Goal: Transaction & Acquisition: Purchase product/service

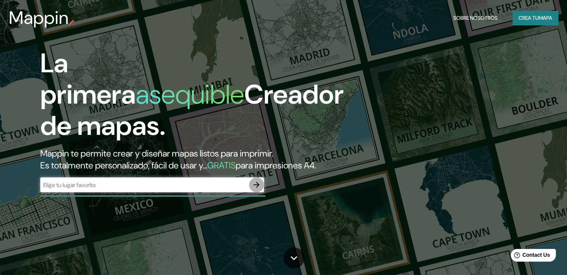
click at [252, 189] on icon "button" at bounding box center [256, 184] width 9 height 9
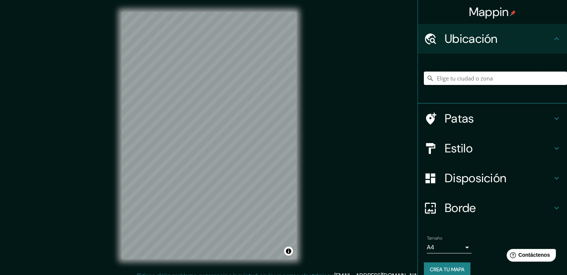
click at [470, 80] on input "Elige tu ciudad o zona" at bounding box center [495, 78] width 143 height 13
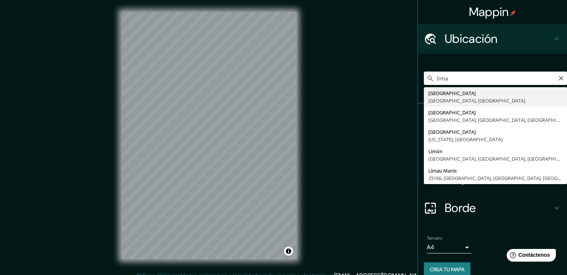
type input "[GEOGRAPHIC_DATA], [GEOGRAPHIC_DATA], [GEOGRAPHIC_DATA]"
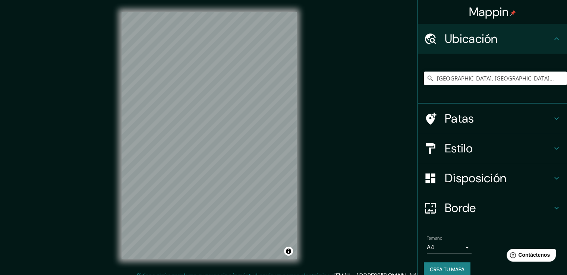
click at [461, 249] on body "Mappin Ubicación Lima, Provincia de Lima, Perú Patas Estilo Disposición Borde E…" at bounding box center [283, 137] width 567 height 275
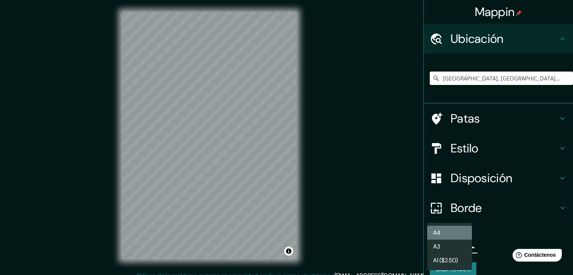
click at [461, 230] on li "A4" at bounding box center [449, 233] width 45 height 14
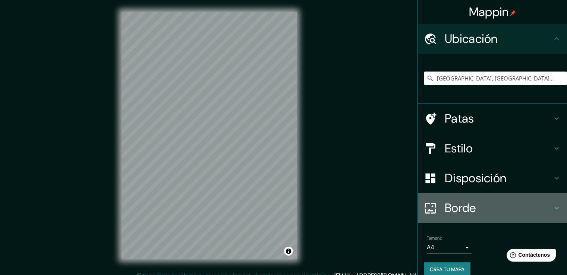
click at [552, 208] on icon at bounding box center [556, 208] width 9 height 9
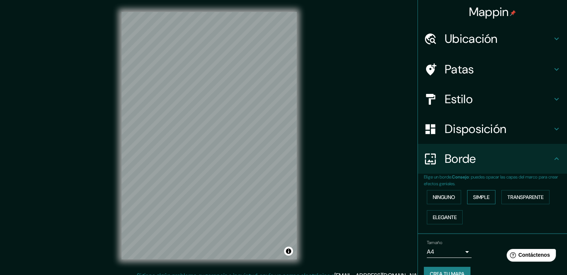
click at [473, 198] on font "Simple" at bounding box center [481, 197] width 16 height 7
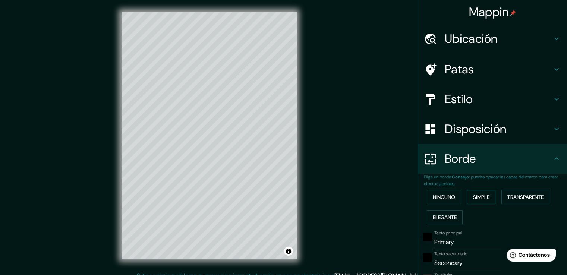
click at [473, 198] on font "Simple" at bounding box center [481, 197] width 16 height 7
type input "38"
click at [452, 195] on button "Ninguno" at bounding box center [444, 197] width 34 height 14
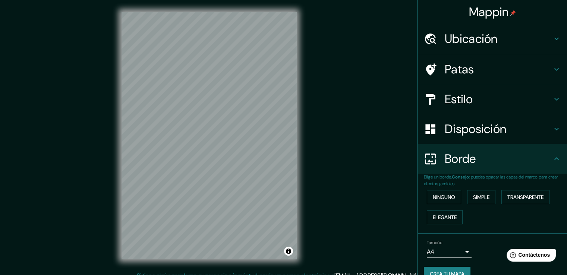
click at [552, 161] on icon at bounding box center [556, 158] width 9 height 9
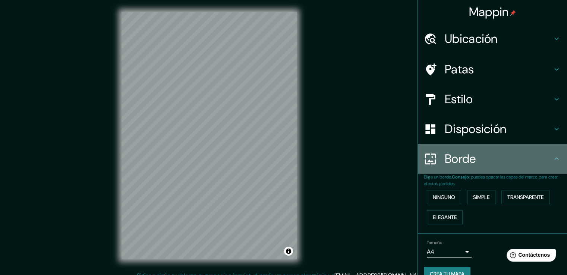
click at [554, 158] on icon at bounding box center [556, 158] width 4 height 3
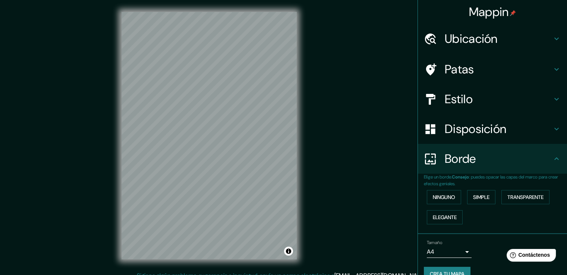
click at [490, 154] on h4 "Borde" at bounding box center [498, 158] width 107 height 15
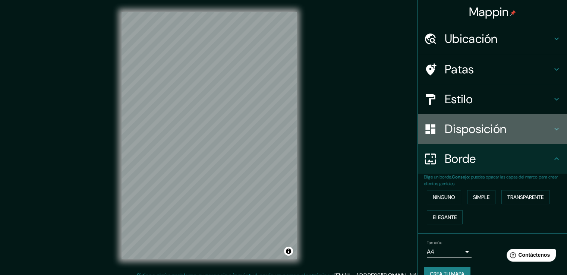
click at [552, 129] on icon at bounding box center [556, 129] width 9 height 9
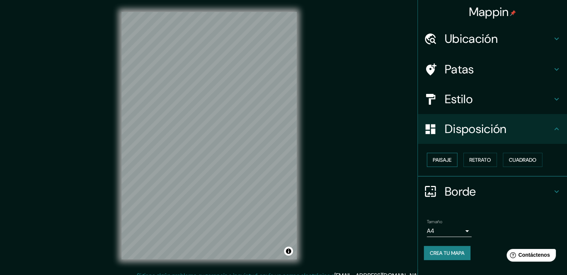
click at [441, 157] on font "Paisaje" at bounding box center [442, 160] width 19 height 7
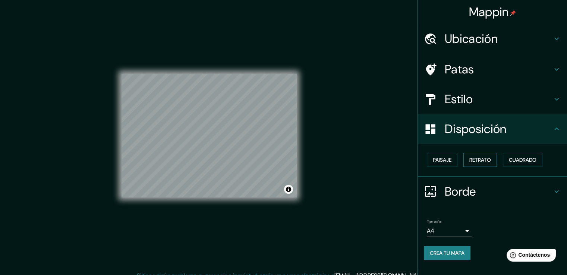
click at [477, 157] on font "Retrato" at bounding box center [480, 160] width 22 height 7
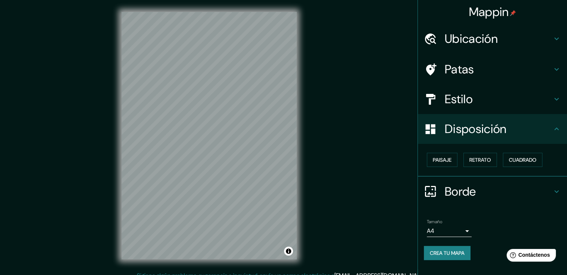
click at [558, 95] on icon at bounding box center [556, 99] width 9 height 9
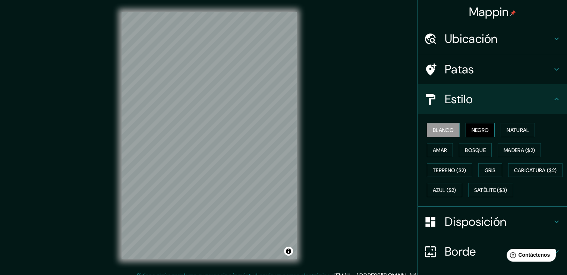
click at [472, 133] on font "Negro" at bounding box center [481, 130] width 18 height 7
click at [510, 132] on font "Natural" at bounding box center [518, 130] width 22 height 7
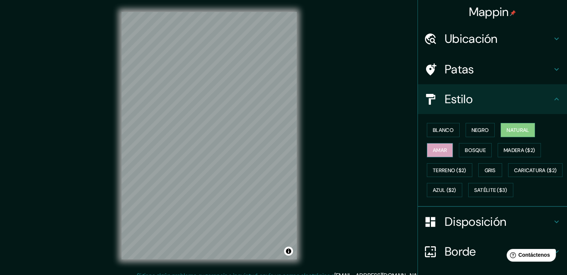
click at [442, 145] on button "Amar" at bounding box center [440, 150] width 26 height 14
click at [485, 170] on font "Gris" at bounding box center [490, 170] width 11 height 7
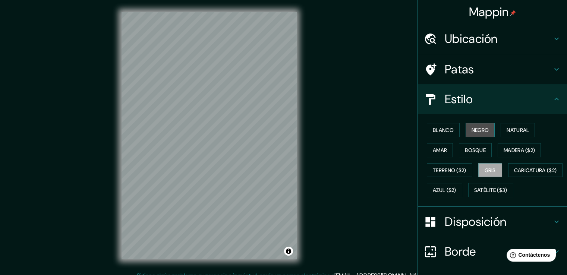
click at [474, 128] on font "Negro" at bounding box center [481, 130] width 18 height 7
click at [436, 128] on font "Blanco" at bounding box center [443, 130] width 21 height 7
click at [478, 165] on button "Gris" at bounding box center [490, 170] width 24 height 14
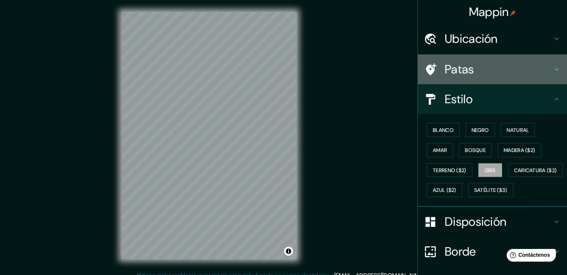
click at [554, 69] on icon at bounding box center [556, 69] width 4 height 3
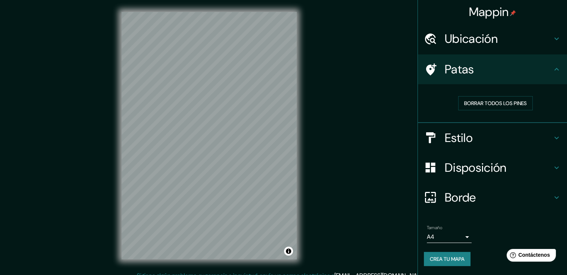
click at [552, 69] on icon at bounding box center [556, 69] width 9 height 9
click at [557, 41] on icon at bounding box center [556, 38] width 9 height 9
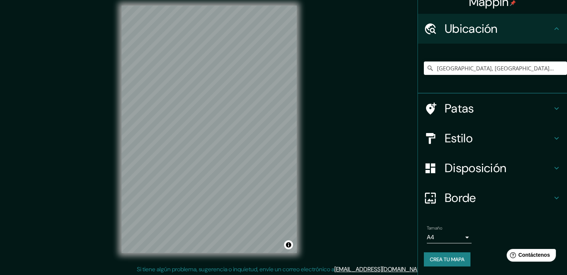
scroll to position [8, 0]
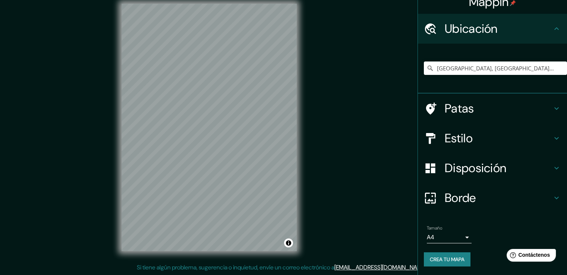
click at [552, 196] on icon at bounding box center [556, 197] width 9 height 9
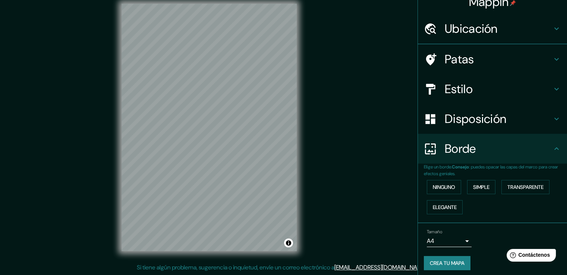
scroll to position [0, 0]
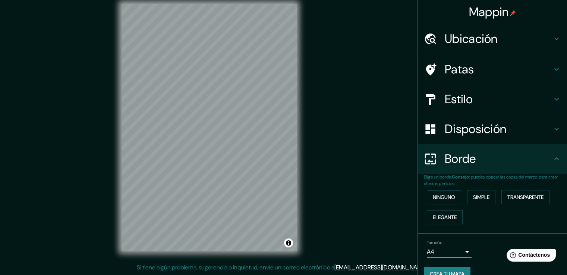
click at [450, 192] on font "Ninguno" at bounding box center [444, 197] width 22 height 10
click at [552, 161] on icon at bounding box center [556, 158] width 9 height 9
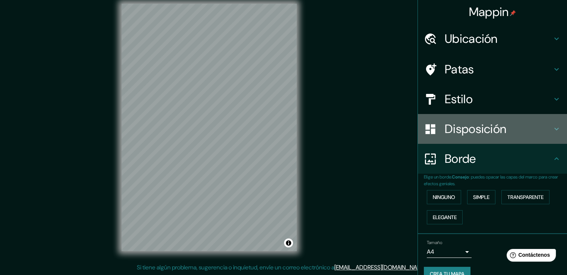
click at [552, 132] on icon at bounding box center [556, 129] width 9 height 9
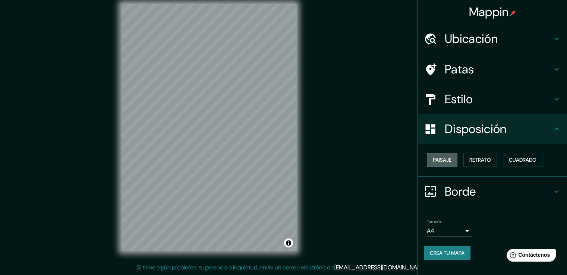
click at [445, 161] on font "Paisaje" at bounding box center [442, 160] width 19 height 7
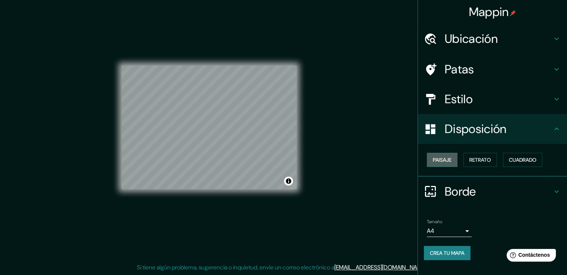
click at [452, 160] on button "Paisaje" at bounding box center [442, 160] width 31 height 14
click at [471, 160] on font "Retrato" at bounding box center [480, 160] width 22 height 7
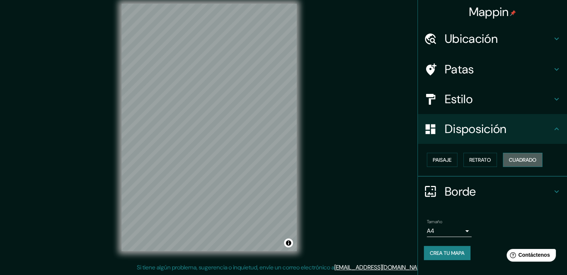
click at [510, 160] on font "Cuadrado" at bounding box center [523, 160] width 28 height 7
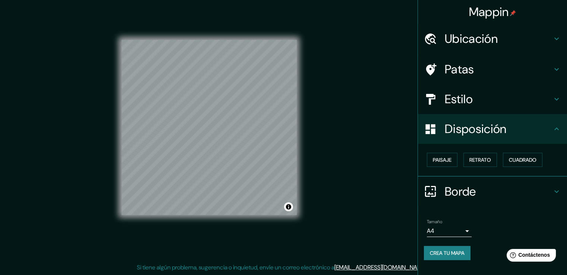
click at [557, 95] on icon at bounding box center [556, 99] width 9 height 9
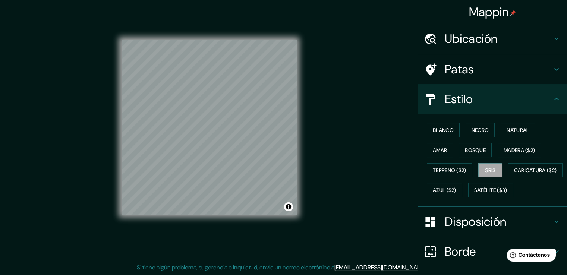
click at [547, 62] on div "Patas" at bounding box center [492, 69] width 149 height 30
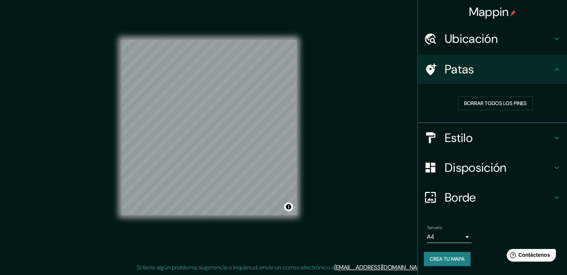
click at [446, 257] on font "Crea tu mapa" at bounding box center [447, 259] width 35 height 7
click at [456, 256] on div "Crea tu mapa" at bounding box center [492, 259] width 137 height 14
click at [290, 207] on button "Activar o desactivar atribución" at bounding box center [288, 206] width 9 height 9
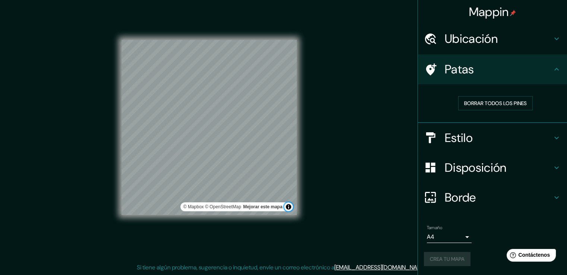
click at [290, 207] on button "Activar o desactivar atribución" at bounding box center [288, 206] width 9 height 9
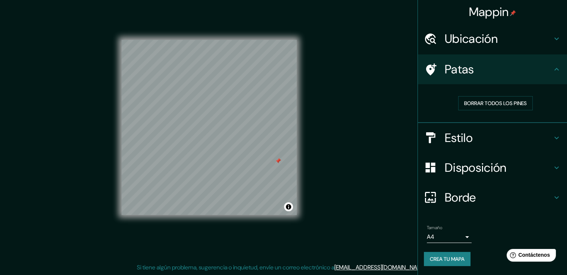
click at [277, 159] on div at bounding box center [278, 161] width 6 height 6
drag, startPoint x: 277, startPoint y: 159, endPoint x: 292, endPoint y: 168, distance: 17.6
click at [292, 168] on div at bounding box center [293, 170] width 6 height 6
click at [446, 258] on font "Crea tu mapa" at bounding box center [447, 259] width 35 height 7
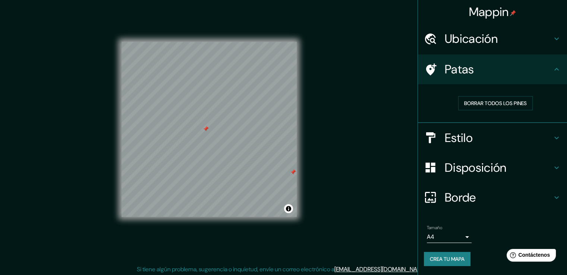
scroll to position [8, 0]
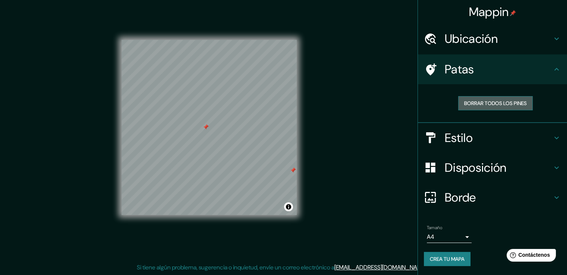
click at [510, 100] on font "Borrar todos los pines" at bounding box center [495, 103] width 63 height 7
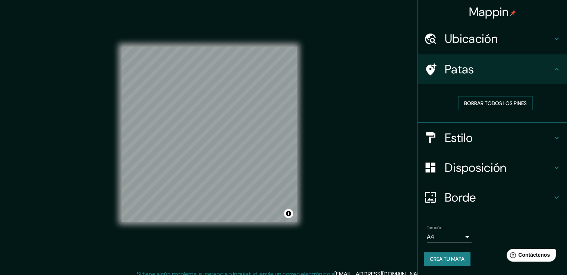
scroll to position [0, 0]
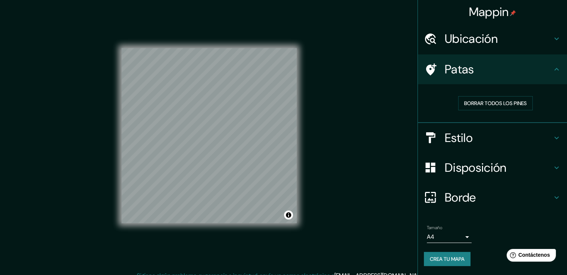
click at [333, 108] on div "Mappin Ubicación Lima, Provincia de Lima, Perú Patas Borrar todos los pines Est…" at bounding box center [283, 141] width 567 height 283
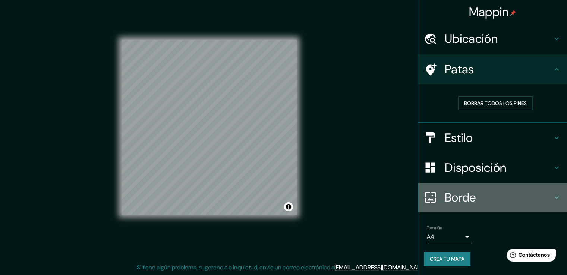
click at [556, 194] on icon at bounding box center [556, 197] width 9 height 9
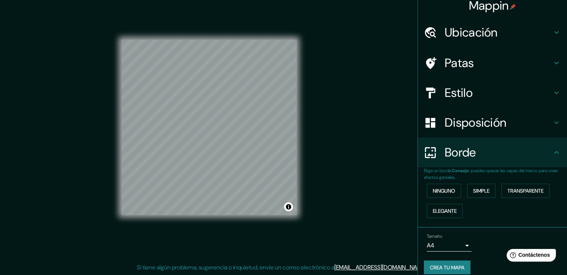
scroll to position [0, 0]
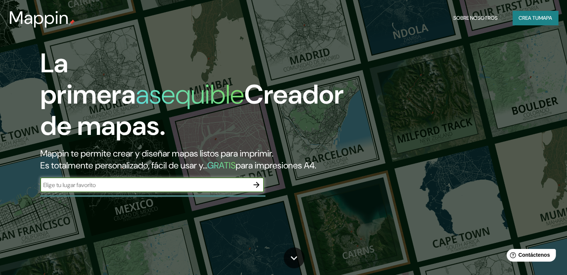
click at [166, 189] on input "text" at bounding box center [144, 185] width 209 height 9
type input "lima"
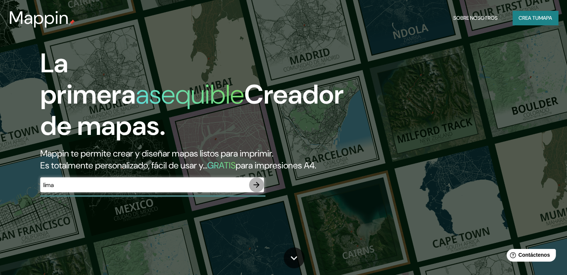
click at [255, 189] on icon "button" at bounding box center [256, 184] width 9 height 9
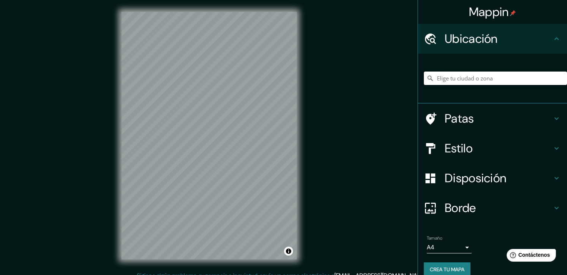
click at [457, 80] on input "Elige tu ciudad o zona" at bounding box center [495, 78] width 143 height 13
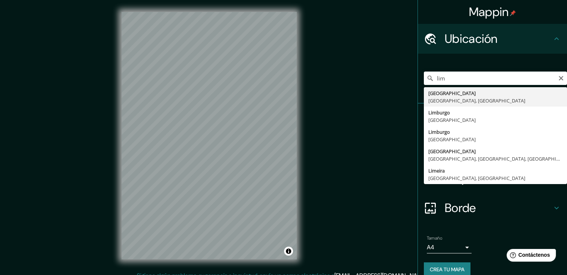
type input "[GEOGRAPHIC_DATA], [GEOGRAPHIC_DATA], [GEOGRAPHIC_DATA]"
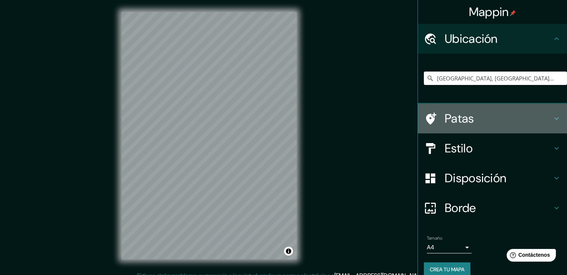
click at [552, 116] on icon at bounding box center [556, 118] width 9 height 9
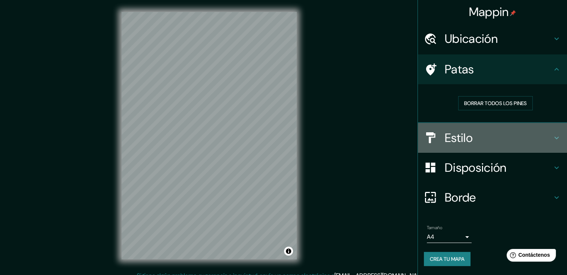
click at [557, 133] on icon at bounding box center [556, 137] width 9 height 9
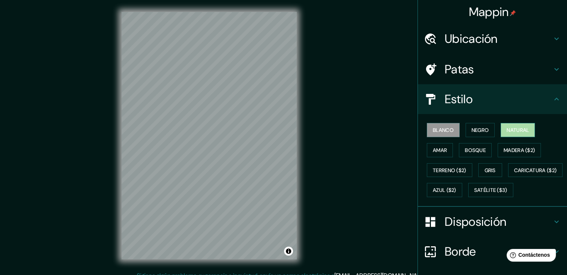
click at [514, 135] on button "Natural" at bounding box center [518, 130] width 34 height 14
click at [485, 151] on button "Bosque" at bounding box center [475, 150] width 33 height 14
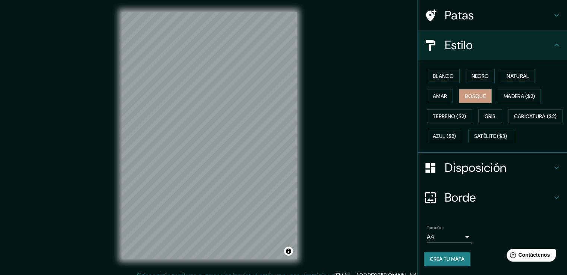
click at [552, 164] on icon at bounding box center [556, 167] width 9 height 9
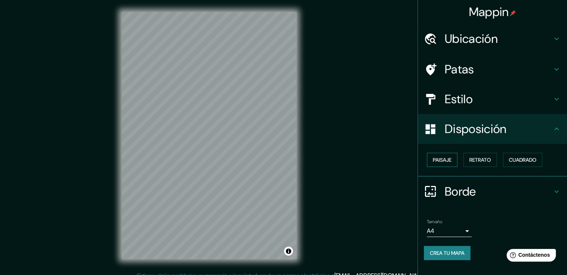
click at [449, 161] on font "Paisaje" at bounding box center [442, 160] width 19 height 7
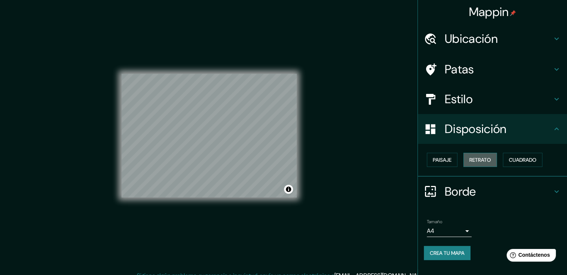
click at [474, 158] on font "Retrato" at bounding box center [480, 160] width 22 height 7
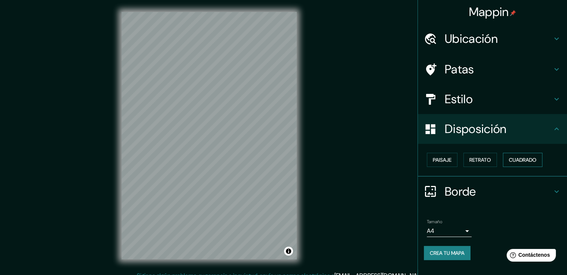
click at [532, 154] on button "Cuadrado" at bounding box center [523, 160] width 40 height 14
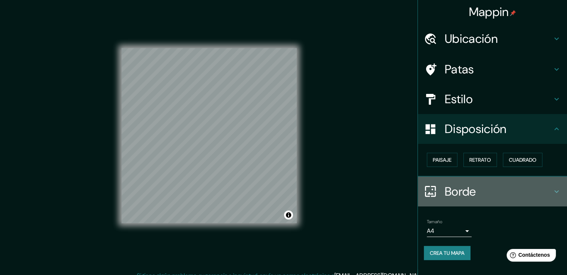
click at [555, 187] on icon at bounding box center [556, 191] width 9 height 9
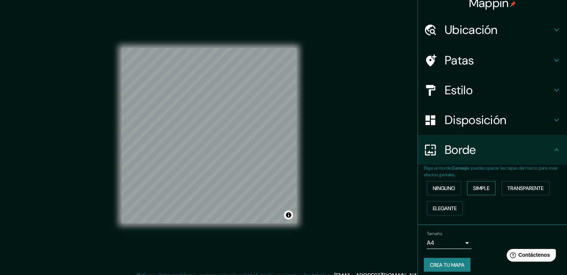
scroll to position [14, 0]
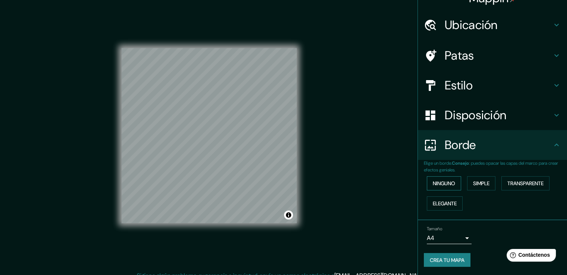
click at [451, 183] on button "Ninguno" at bounding box center [444, 183] width 34 height 14
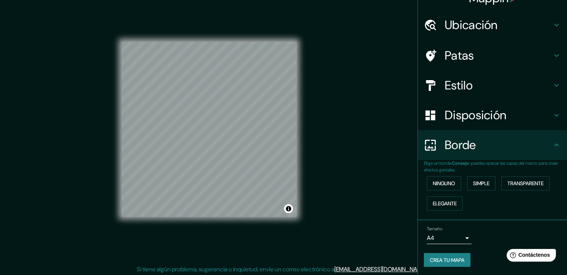
scroll to position [8, 0]
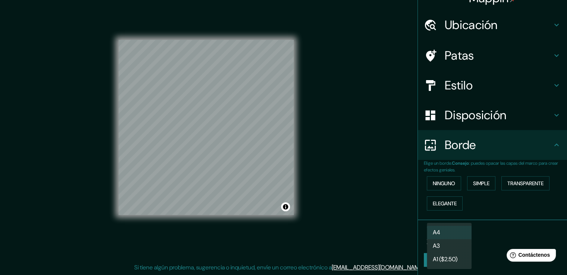
click at [460, 239] on body "Mappin Ubicación [GEOGRAPHIC_DATA], [GEOGRAPHIC_DATA], [GEOGRAPHIC_DATA] Patas …" at bounding box center [283, 129] width 567 height 275
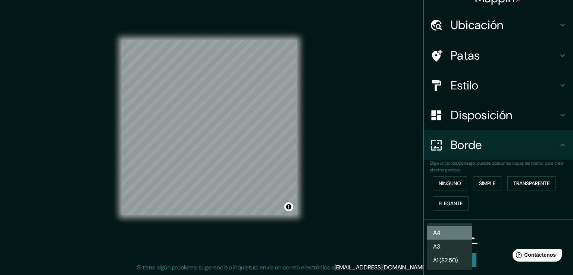
click at [460, 238] on li "A4" at bounding box center [449, 233] width 45 height 14
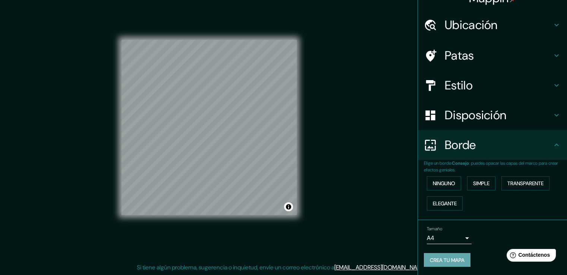
click at [453, 262] on font "Crea tu mapa" at bounding box center [447, 260] width 35 height 7
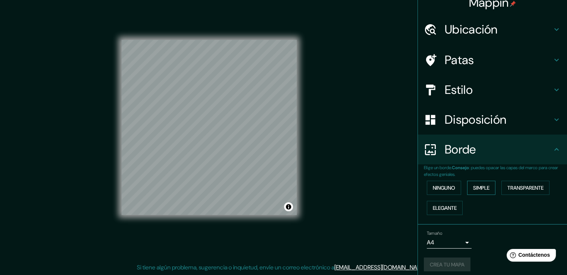
scroll to position [14, 0]
